Goal: Navigation & Orientation: Find specific page/section

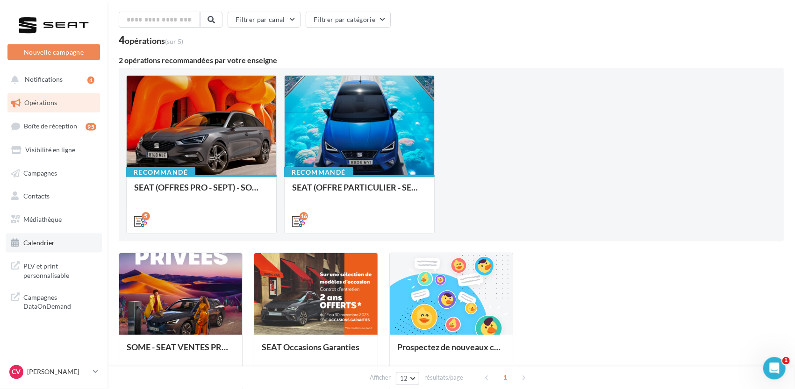
scroll to position [34, 0]
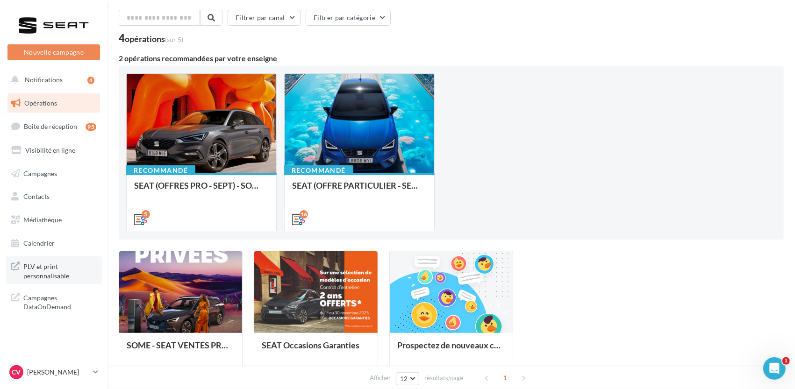
click at [50, 269] on span "PLV et print personnalisable" at bounding box center [59, 270] width 73 height 20
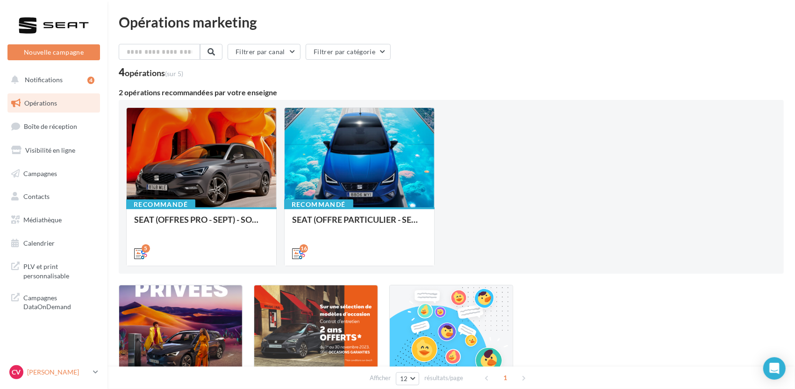
click at [49, 373] on p "[PERSON_NAME]" at bounding box center [58, 372] width 62 height 9
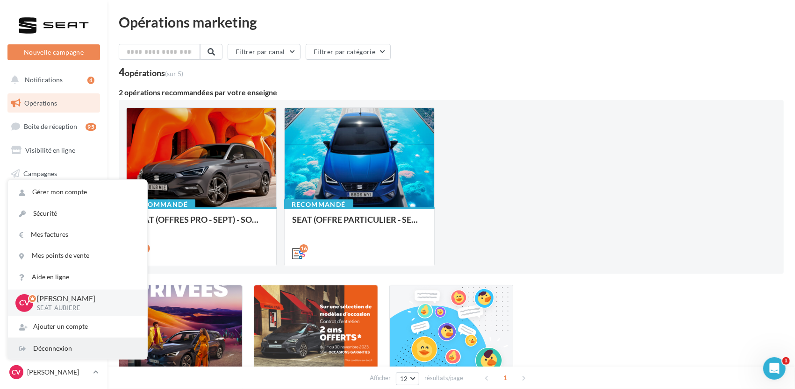
click at [70, 346] on div "Déconnexion" at bounding box center [77, 348] width 139 height 21
